Goal: Information Seeking & Learning: Learn about a topic

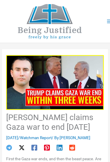
click at [65, 97] on img at bounding box center [55, 82] width 98 height 55
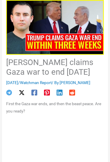
scroll to position [55, 0]
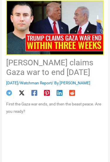
click at [82, 104] on p "First the Gaza war ends, and then the beast peace. Are you ready?" at bounding box center [55, 108] width 98 height 15
click at [65, 43] on img at bounding box center [55, 27] width 98 height 55
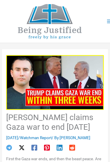
scroll to position [0, 0]
click at [66, 76] on img at bounding box center [55, 82] width 98 height 55
click at [69, 57] on img at bounding box center [55, 82] width 98 height 55
click at [76, 23] on img at bounding box center [50, 21] width 88 height 35
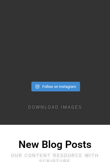
scroll to position [1853, 0]
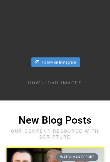
scroll to position [1876, 0]
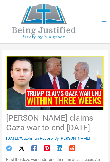
click at [70, 99] on img at bounding box center [55, 83] width 98 height 55
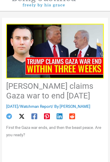
scroll to position [28, 0]
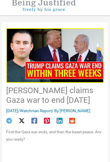
click at [68, 67] on img at bounding box center [55, 55] width 98 height 55
click at [71, 55] on img at bounding box center [55, 55] width 98 height 55
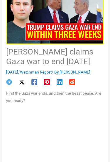
scroll to position [67, 0]
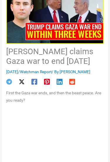
click at [52, 71] on link "Watchman Report" at bounding box center [36, 72] width 32 height 5
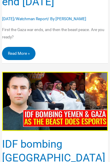
scroll to position [240, 0]
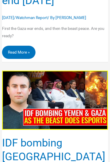
click at [24, 59] on link "Trump claims Gaza war to end within three weeks Read More »" at bounding box center [18, 52] width 33 height 13
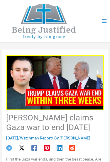
scroll to position [9, 0]
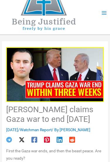
click at [69, 93] on img at bounding box center [55, 74] width 98 height 55
click at [65, 91] on img at bounding box center [55, 74] width 98 height 55
click at [56, 112] on h1 "[PERSON_NAME] claims Gaza war to end [DATE]" at bounding box center [55, 114] width 98 height 19
click at [52, 130] on link "Watchman Report" at bounding box center [36, 130] width 32 height 5
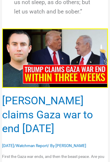
scroll to position [116, 0]
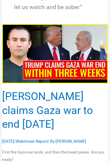
click at [71, 80] on img "Read: Trump claims Gaza war to end within three weeks" at bounding box center [55, 53] width 106 height 59
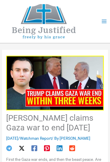
click at [64, 100] on img at bounding box center [55, 83] width 98 height 55
click at [18, 139] on span "[DATE]" at bounding box center [12, 138] width 12 height 5
click at [52, 139] on link "Watchman Report" at bounding box center [36, 138] width 32 height 5
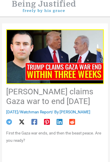
scroll to position [11, 0]
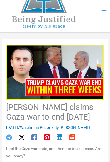
click at [51, 126] on link "Watchman Report" at bounding box center [36, 127] width 32 height 5
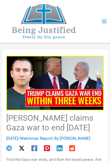
click at [63, 124] on h1 "[PERSON_NAME] claims Gaza war to end [DATE]" at bounding box center [55, 123] width 98 height 19
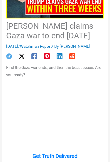
scroll to position [93, 0]
